Goal: Find specific fact: Find specific fact

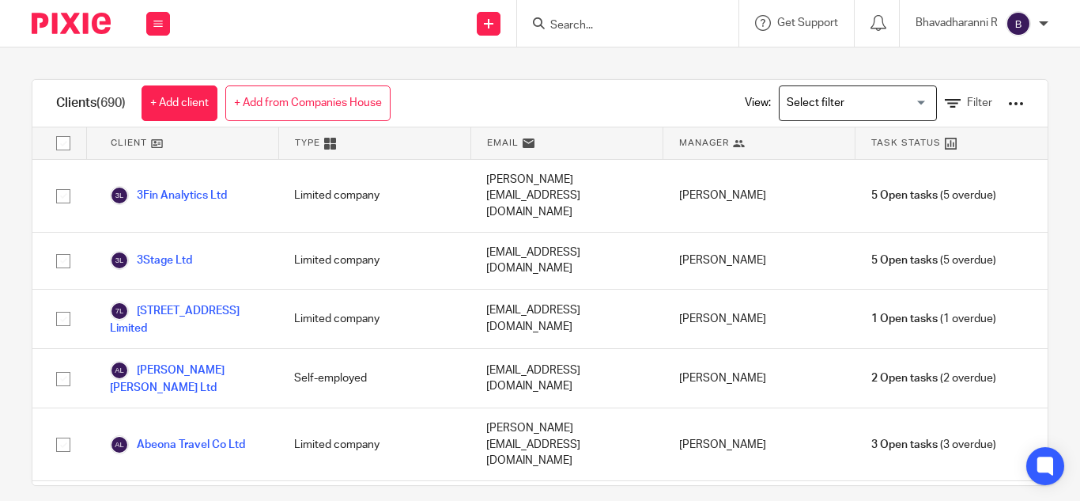
click at [572, 25] on input "Search" at bounding box center [620, 26] width 142 height 14
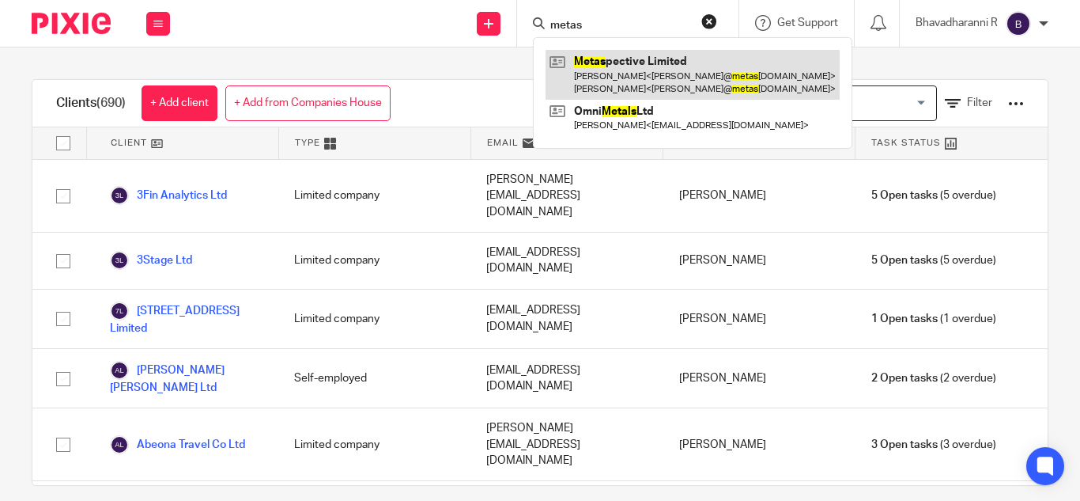
type input "metas"
click at [595, 57] on link at bounding box center [693, 74] width 294 height 49
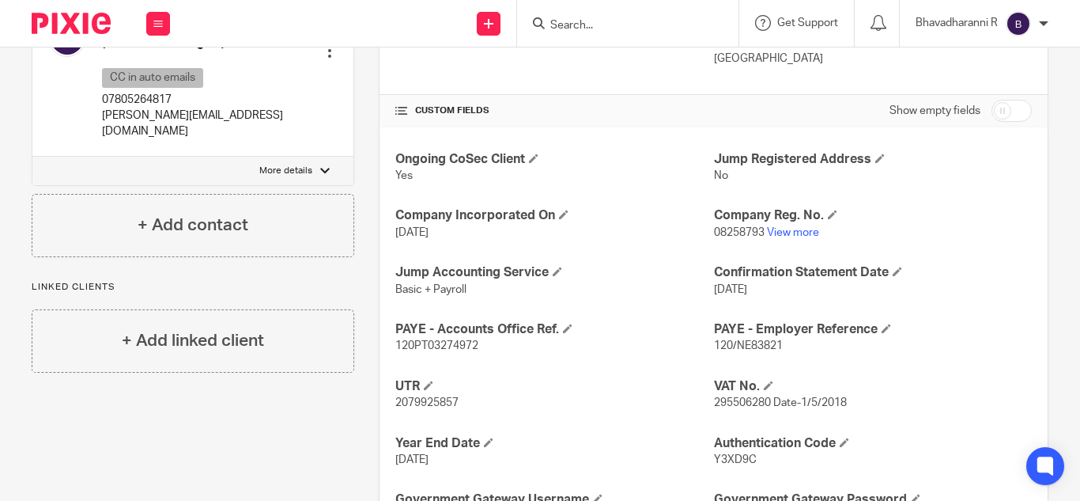
scroll to position [550, 0]
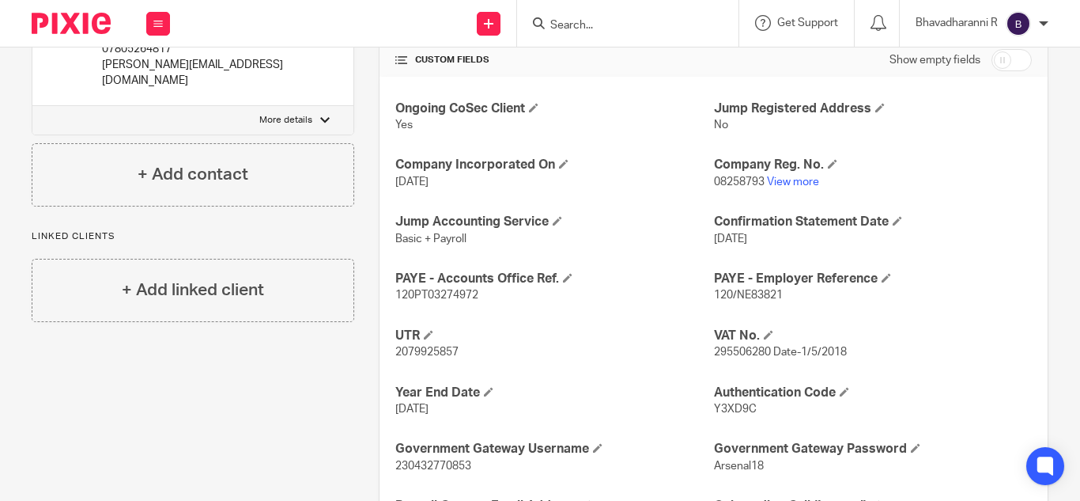
click at [737, 350] on span "295506280 Date-1/5/2018" at bounding box center [780, 351] width 133 height 11
copy span "295506280"
